Goal: Check status: Check status

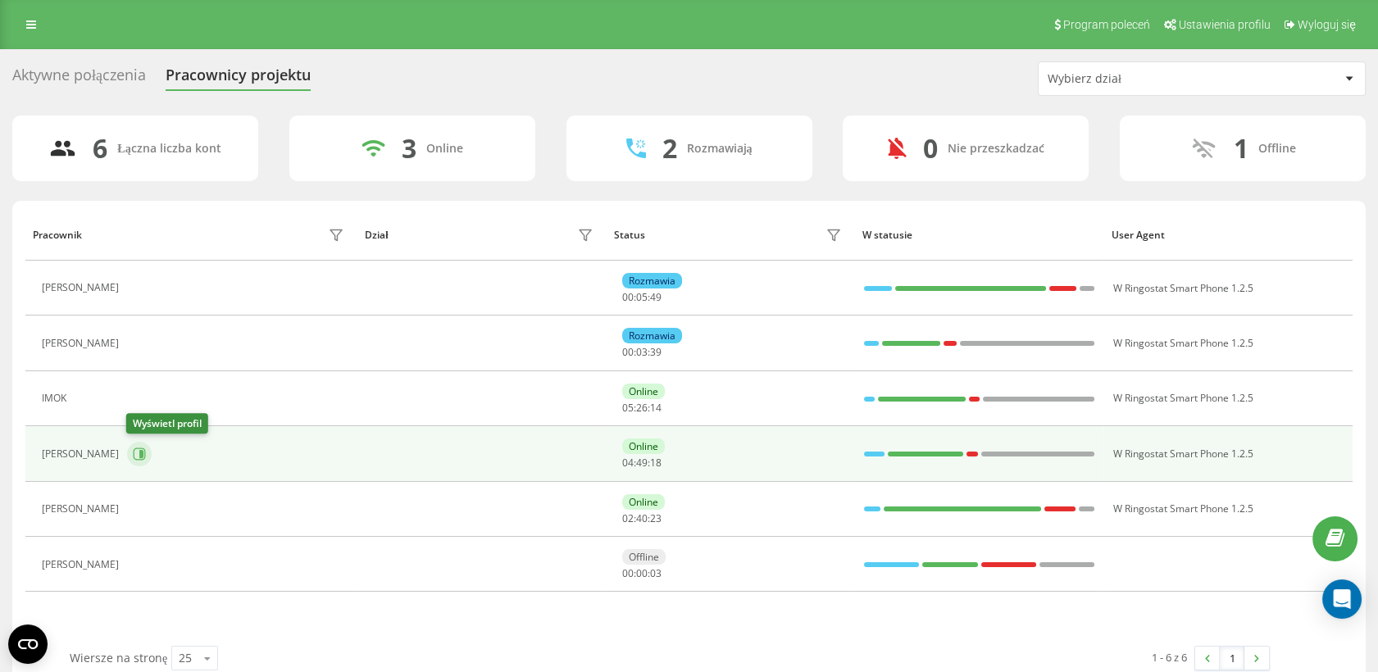
click at [135, 454] on icon at bounding box center [139, 454] width 13 height 13
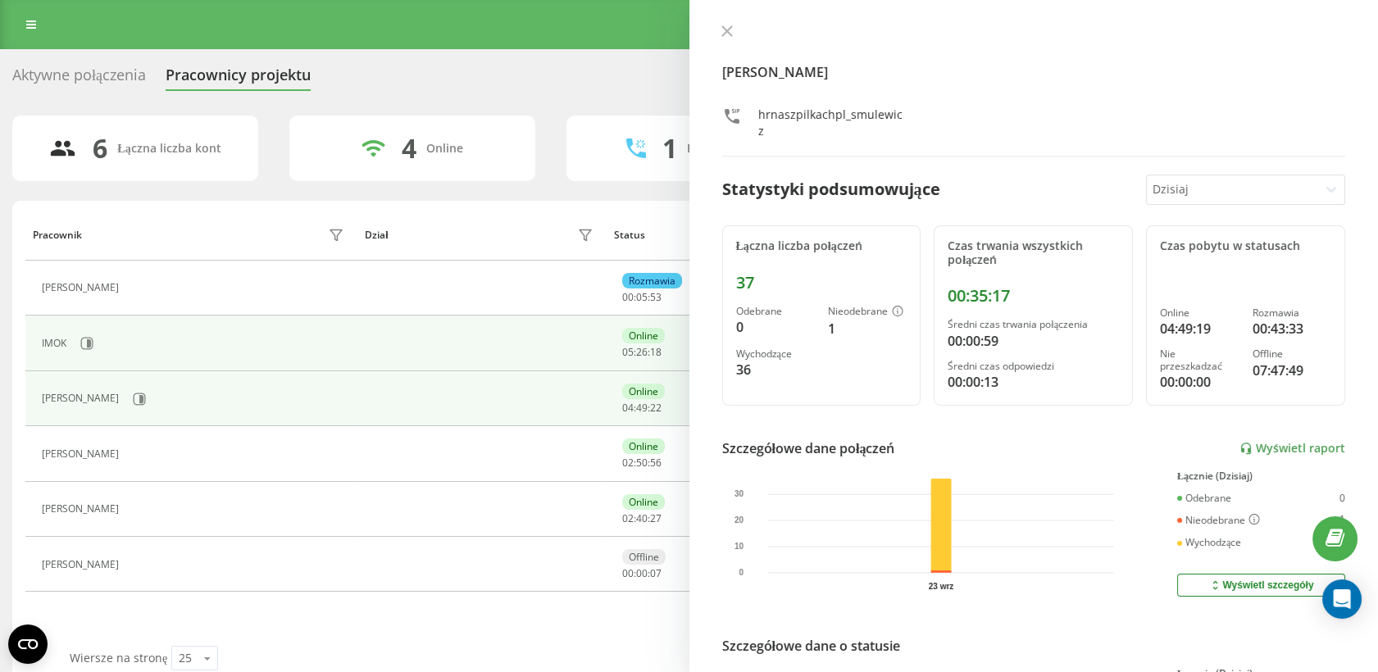
click at [123, 348] on div "IMOK" at bounding box center [195, 343] width 307 height 28
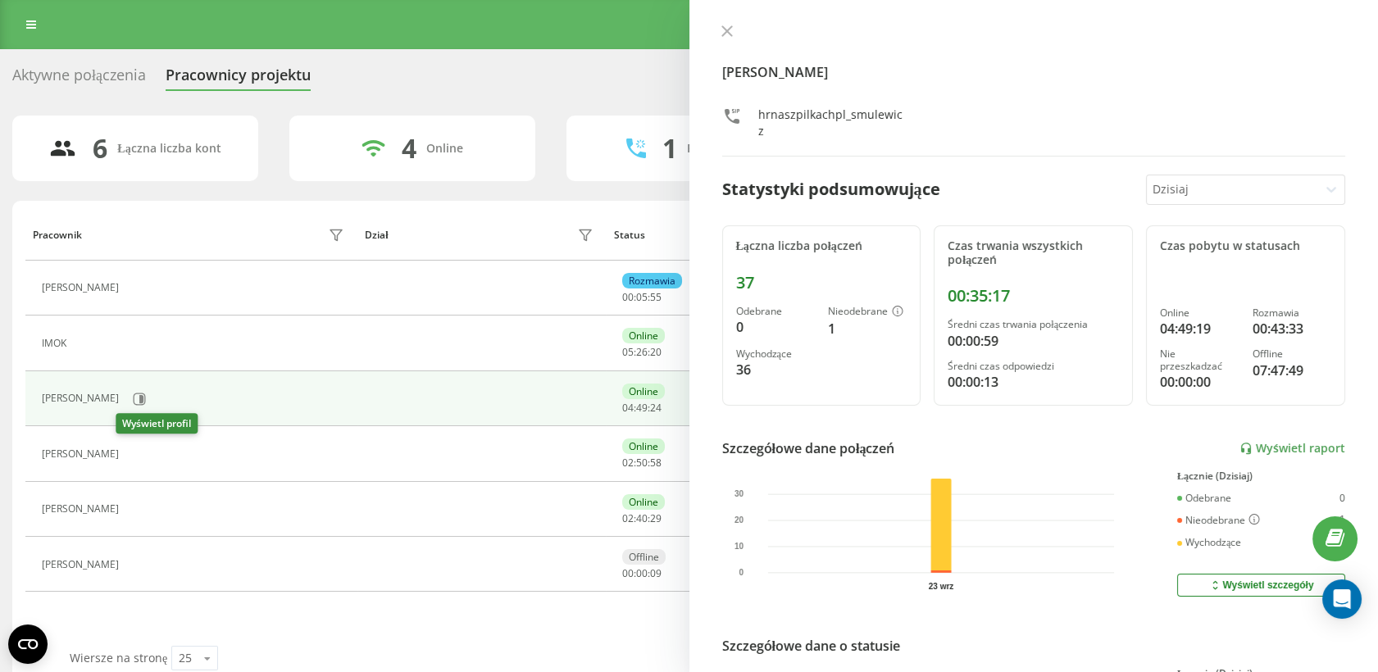
click at [133, 455] on icon at bounding box center [137, 454] width 12 height 12
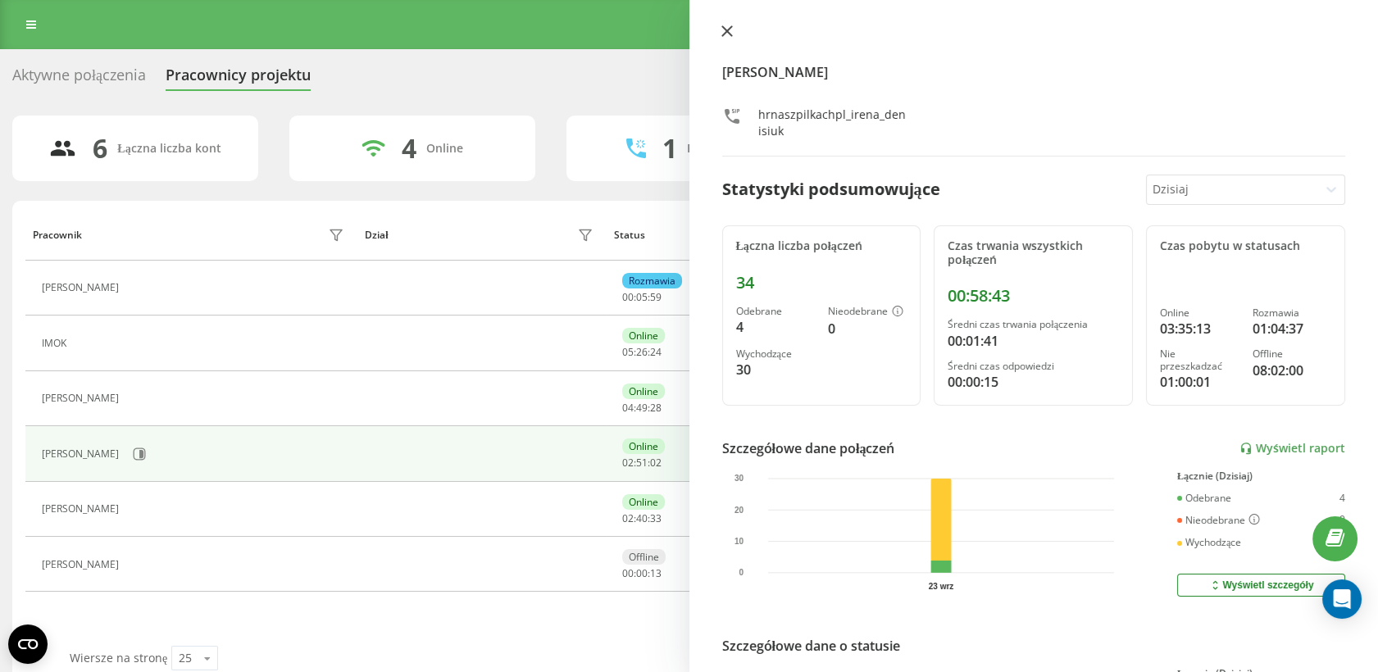
click at [728, 30] on icon at bounding box center [726, 31] width 10 height 10
